Goal: Navigation & Orientation: Find specific page/section

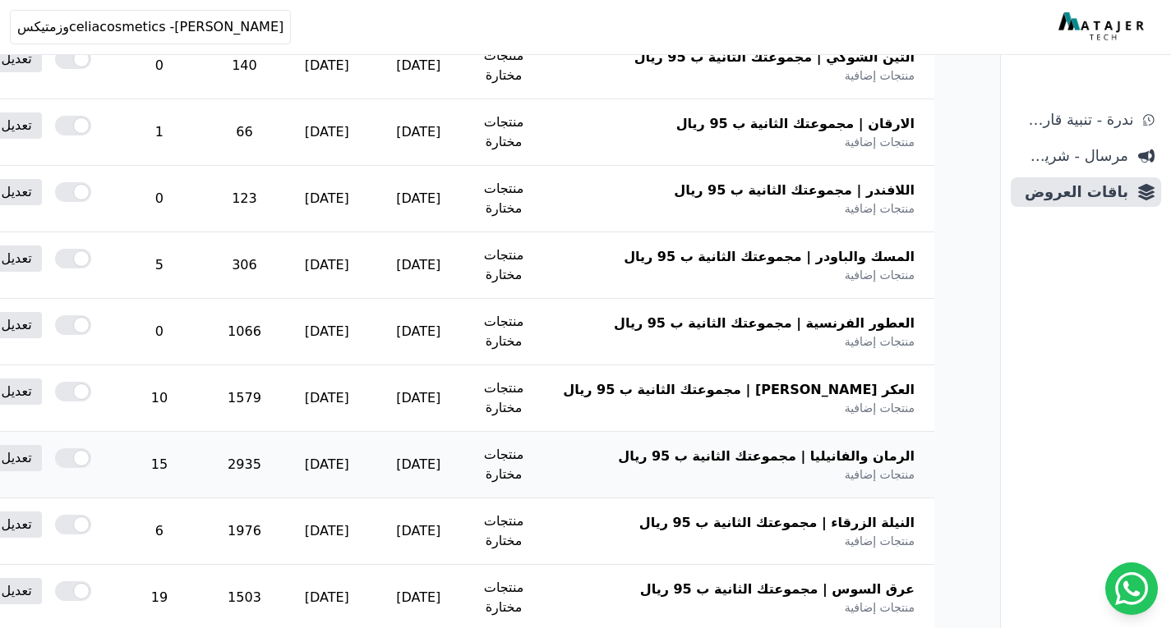
scroll to position [623, 0]
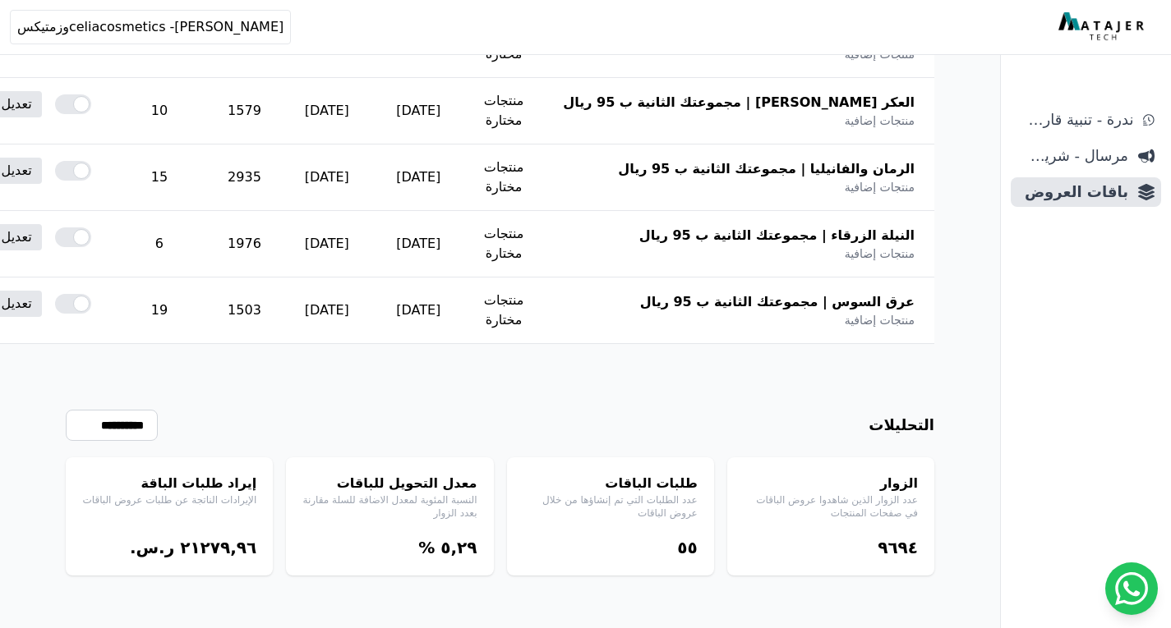
click at [470, 549] on bdi "٥,٢٩" at bounding box center [458, 548] width 36 height 20
click at [499, 560] on div "الزوار عدد الزوار الذين شاهدوا عروض الباقات في صفحات المنتجات ٩٦٩٤ طلبات الباقا…" at bounding box center [500, 517] width 868 height 118
click at [901, 552] on div "أهلاً بك! إذا كان لديك أي استفسار أو تحتاج مساعدة، لا تتردد في التواصل معنا" at bounding box center [1026, 549] width 263 height 54
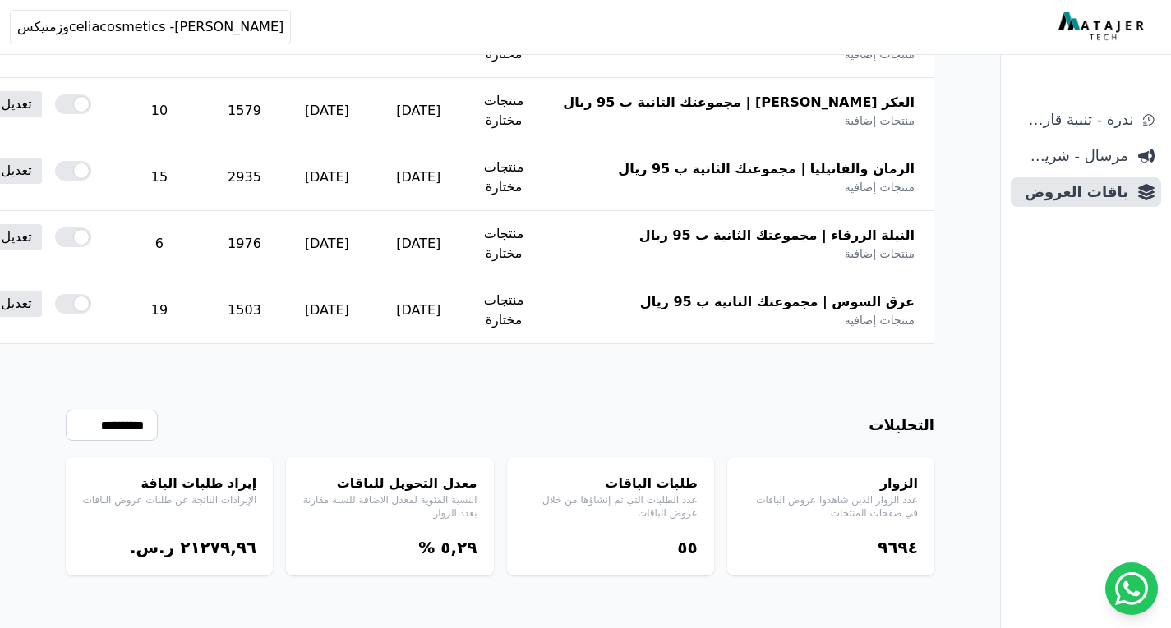
click at [901, 552] on div "أهلاً بك! إذا كان لديك أي استفسار أو تحتاج مساعدة، لا تتردد في التواصل معنا" at bounding box center [1026, 549] width 263 height 54
click at [213, 547] on bdi "٢١٢٧٩,٩٦" at bounding box center [218, 548] width 76 height 20
